Goal: Task Accomplishment & Management: Use online tool/utility

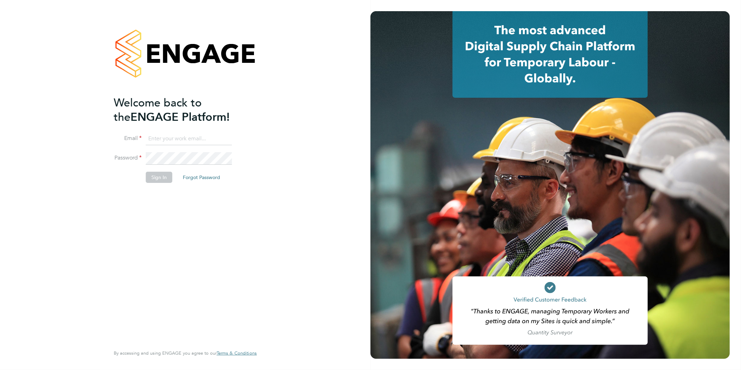
click at [172, 138] on input at bounding box center [189, 139] width 86 height 13
type input "[EMAIL_ADDRESS][DOMAIN_NAME]"
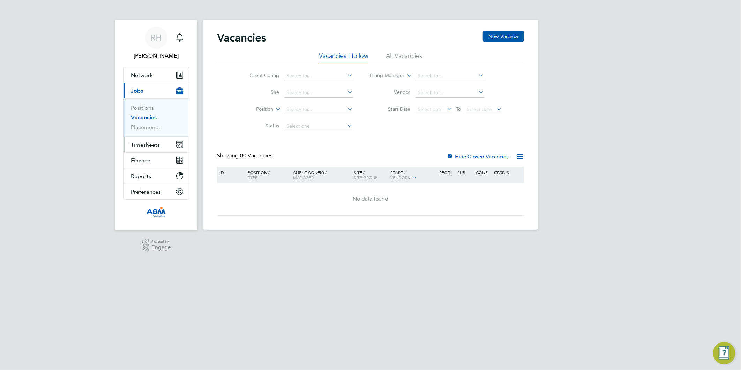
click at [142, 144] on span "Timesheets" at bounding box center [145, 144] width 29 height 7
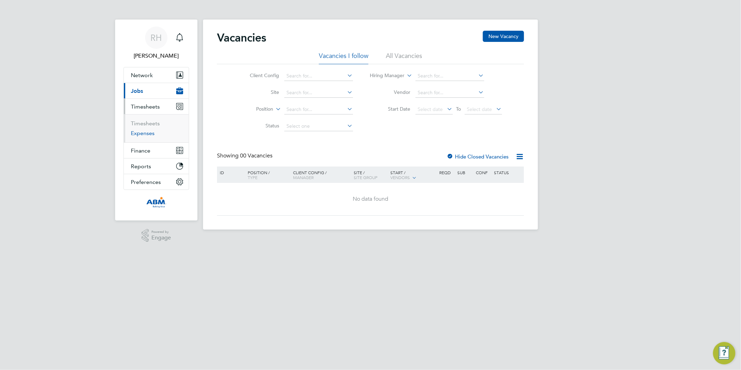
click at [140, 135] on link "Expenses" at bounding box center [143, 133] width 24 height 7
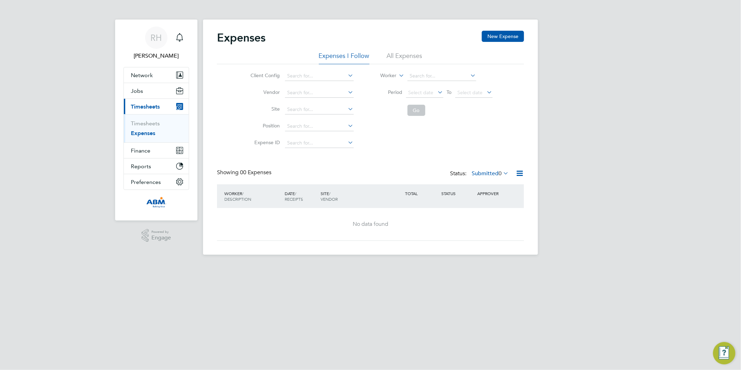
click at [402, 57] on li "All Expenses" at bounding box center [405, 58] width 36 height 13
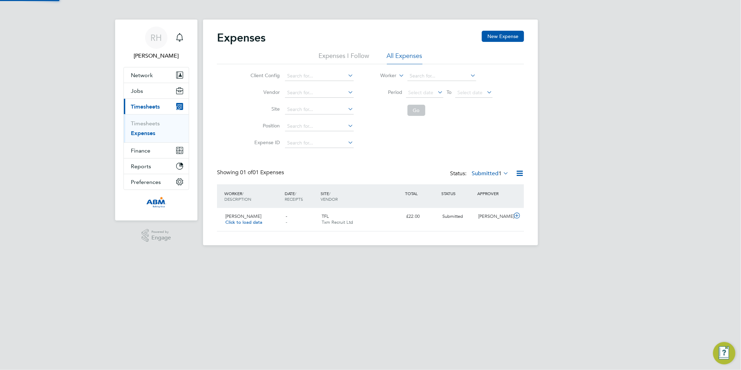
scroll to position [17, 84]
click at [518, 214] on icon at bounding box center [516, 216] width 9 height 6
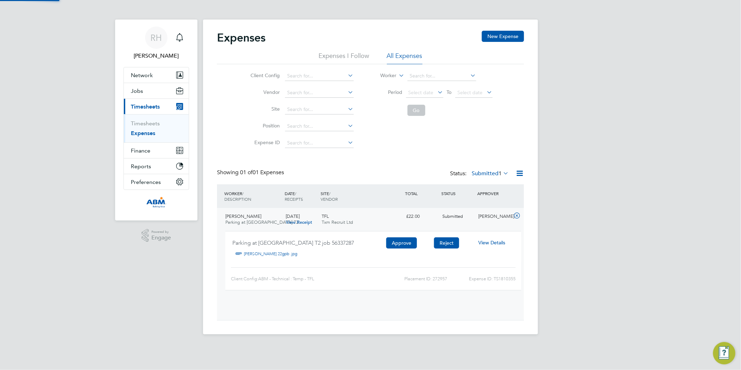
scroll to position [11, 126]
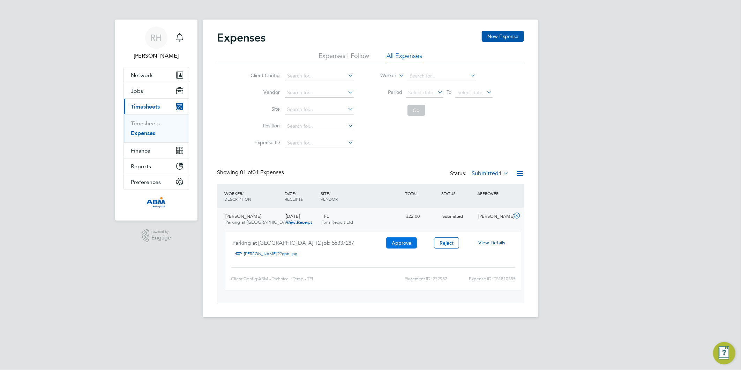
click at [409, 240] on button "Approve" at bounding box center [401, 242] width 31 height 11
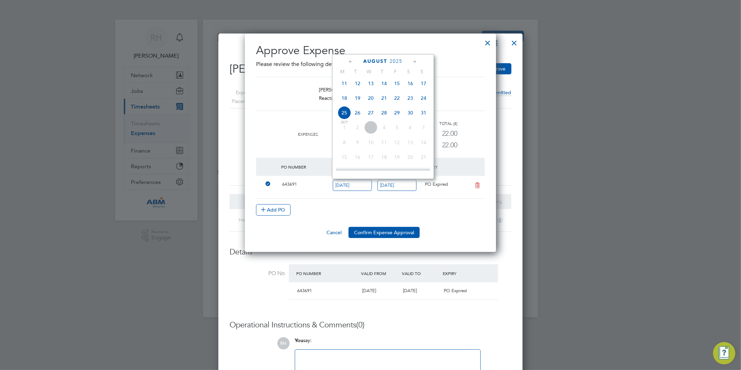
click at [479, 184] on icon at bounding box center [477, 185] width 9 height 6
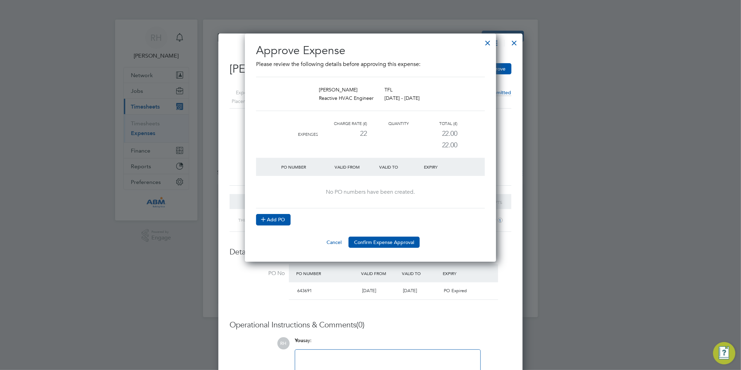
click at [275, 218] on button "Add PO" at bounding box center [273, 219] width 35 height 11
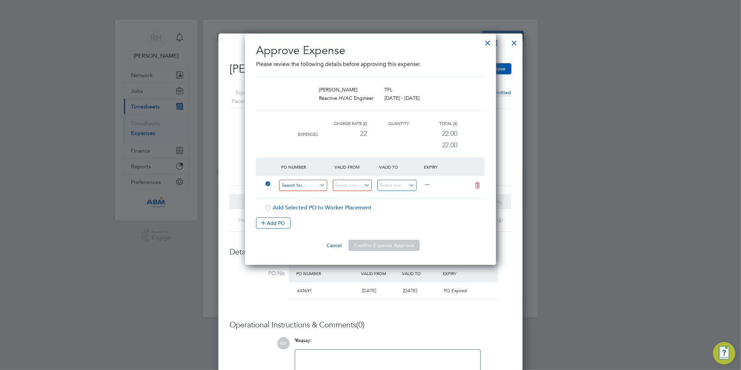
click at [292, 187] on input at bounding box center [303, 186] width 48 height 12
paste input "644082"
type input "644082"
drag, startPoint x: 305, startPoint y: 204, endPoint x: 310, endPoint y: 204, distance: 5.2
click at [305, 204] on li "Use "644082"" at bounding box center [303, 204] width 49 height 9
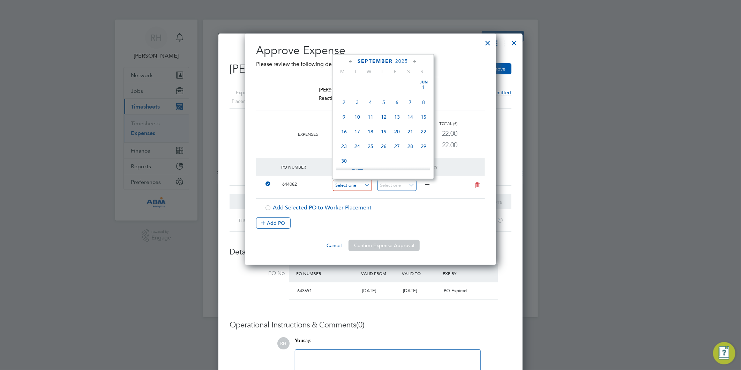
click at [367, 185] on input at bounding box center [352, 186] width 39 height 12
click at [352, 61] on icon at bounding box center [351, 62] width 7 height 8
click at [384, 149] on span "28" at bounding box center [383, 143] width 13 height 13
type input "28 Aug 2025"
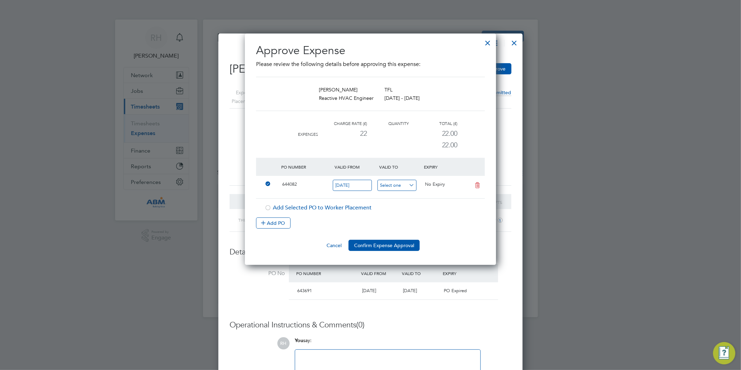
click at [410, 185] on input at bounding box center [396, 186] width 39 height 12
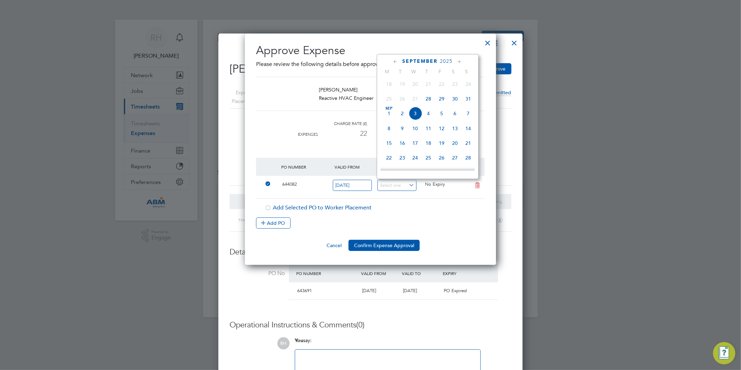
click at [394, 62] on icon at bounding box center [395, 62] width 7 height 8
click at [429, 148] on span "28" at bounding box center [428, 143] width 13 height 13
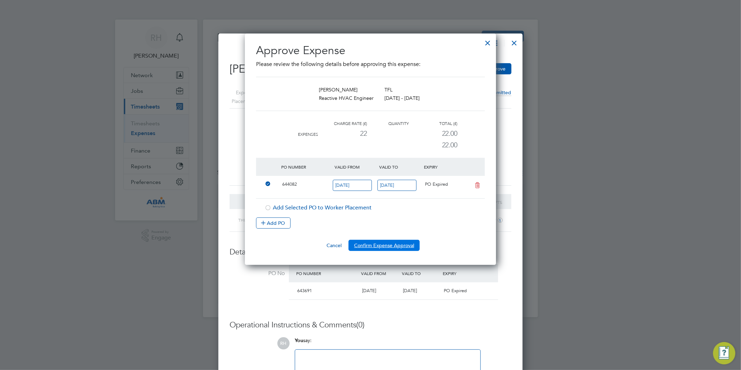
click at [371, 246] on button "Confirm Expense Approval" at bounding box center [384, 245] width 71 height 11
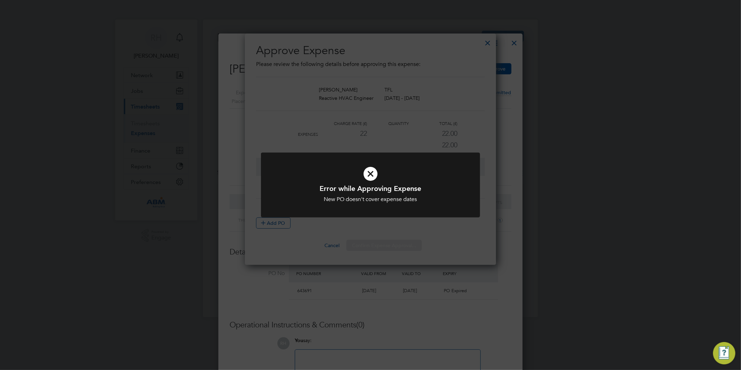
click at [435, 232] on div "Error while Approving Expense New PO doesn't cover expense dates Cancel Okay" at bounding box center [370, 185] width 741 height 370
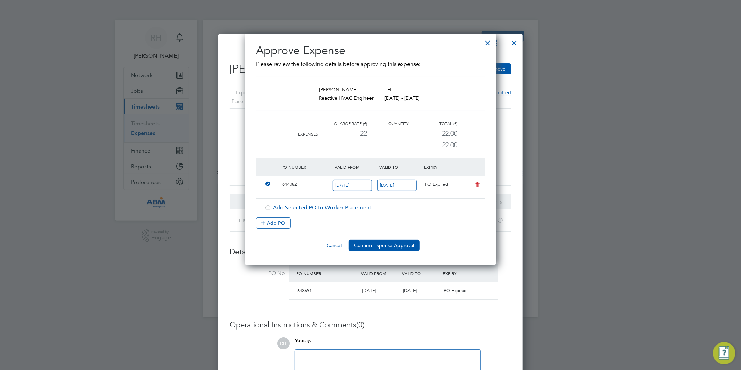
click at [400, 184] on input "28 Aug 2025" at bounding box center [396, 186] width 39 height 12
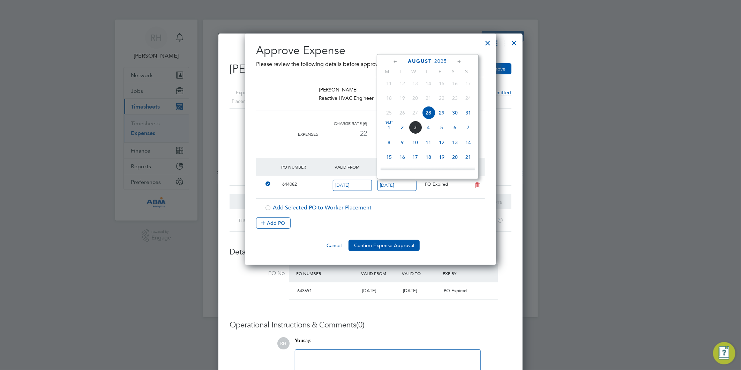
click at [443, 114] on span "29" at bounding box center [441, 112] width 13 height 13
type input "29 Aug 2025"
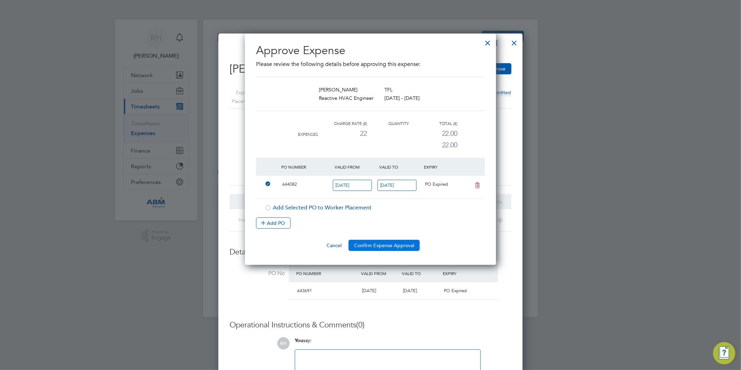
click at [386, 245] on button "Confirm Expense Approval" at bounding box center [384, 245] width 71 height 11
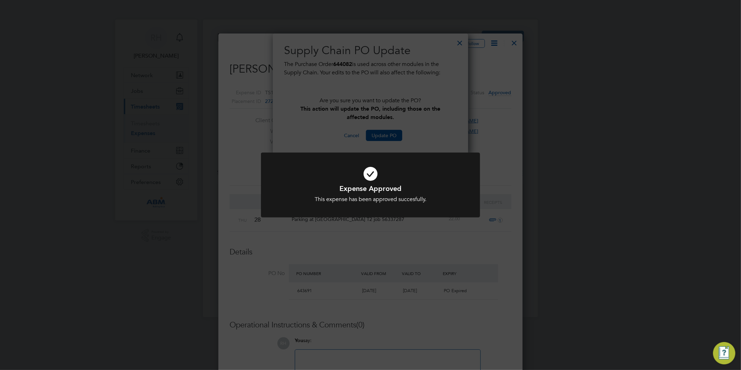
click at [383, 135] on div "Expense Approved This expense has been approved succesfully. Cancel Okay" at bounding box center [370, 185] width 741 height 370
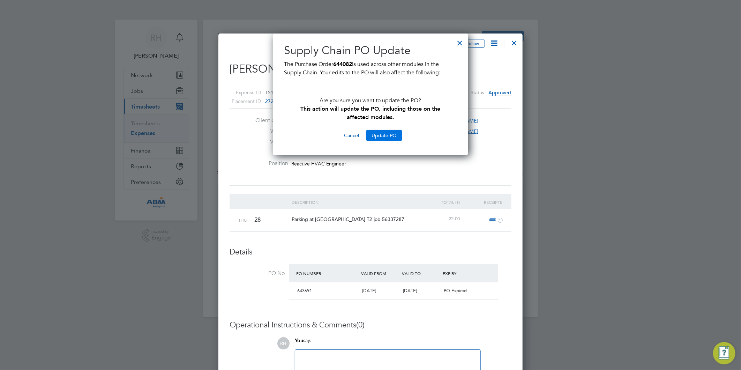
click at [380, 134] on button "Update PO" at bounding box center [384, 135] width 36 height 11
click at [385, 136] on button "Update PO" at bounding box center [384, 135] width 36 height 11
click at [460, 40] on div at bounding box center [460, 41] width 13 height 13
click at [460, 44] on div at bounding box center [460, 41] width 13 height 13
click at [377, 134] on button "Update PO" at bounding box center [384, 135] width 36 height 11
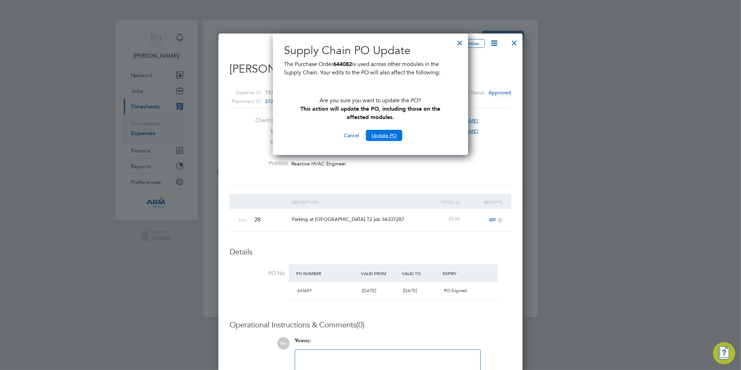
click at [377, 134] on button "Update PO" at bounding box center [384, 135] width 36 height 11
click at [355, 135] on button "Cancel" at bounding box center [351, 135] width 26 height 11
click at [337, 137] on div "Cancel Update PO" at bounding box center [370, 135] width 173 height 11
click at [350, 136] on button "Cancel" at bounding box center [351, 135] width 26 height 11
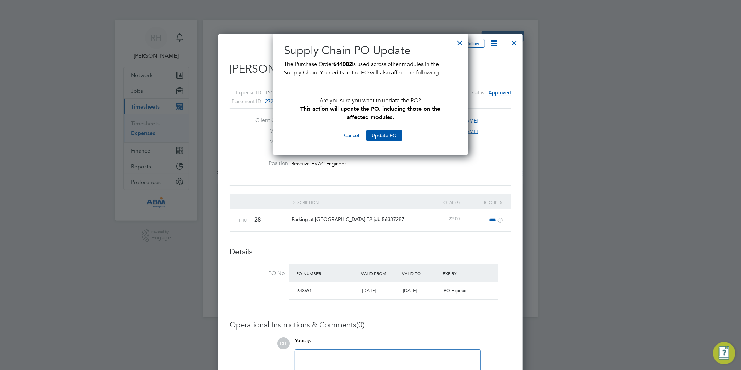
click at [458, 40] on div at bounding box center [460, 41] width 13 height 13
drag, startPoint x: 504, startPoint y: 42, endPoint x: 521, endPoint y: 45, distance: 17.1
click at [504, 42] on span at bounding box center [506, 43] width 4 height 7
click at [522, 44] on div "Unfollow Jerome Richards's Expense: 28 Aug 2025 Expense ID TS1810355 Placement …" at bounding box center [370, 297] width 304 height 529
click at [514, 44] on div at bounding box center [514, 41] width 13 height 13
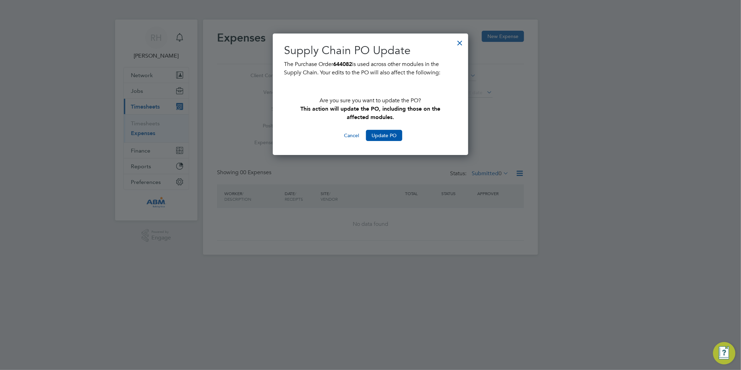
click at [461, 42] on div at bounding box center [460, 41] width 13 height 13
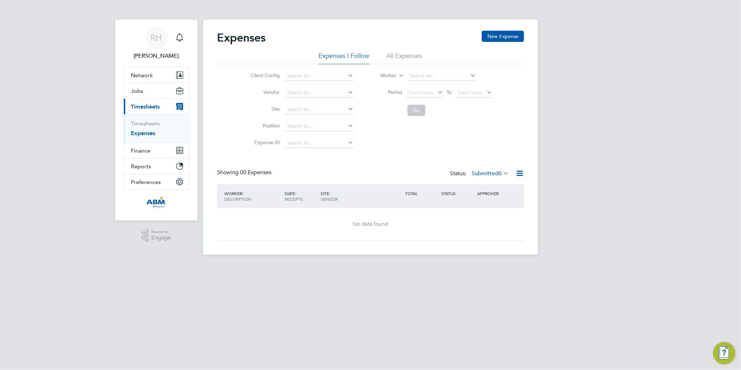
click at [398, 60] on li "All Expenses" at bounding box center [405, 58] width 36 height 13
click at [398, 57] on li "All Expenses" at bounding box center [405, 58] width 36 height 13
click at [151, 35] on span "RH" at bounding box center [157, 37] width 12 height 9
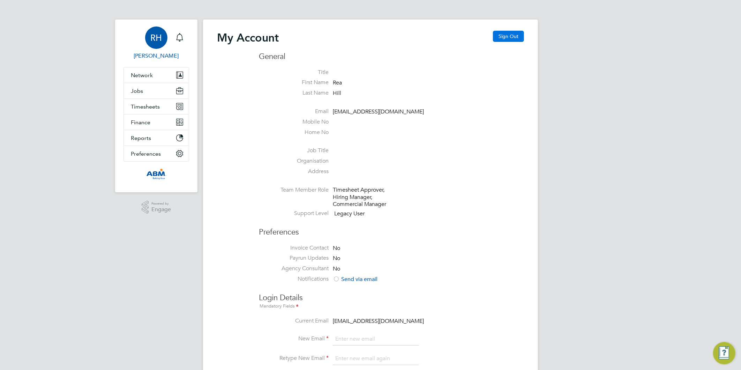
click at [504, 40] on button "Sign Out" at bounding box center [508, 36] width 31 height 11
